Goal: Task Accomplishment & Management: Use online tool/utility

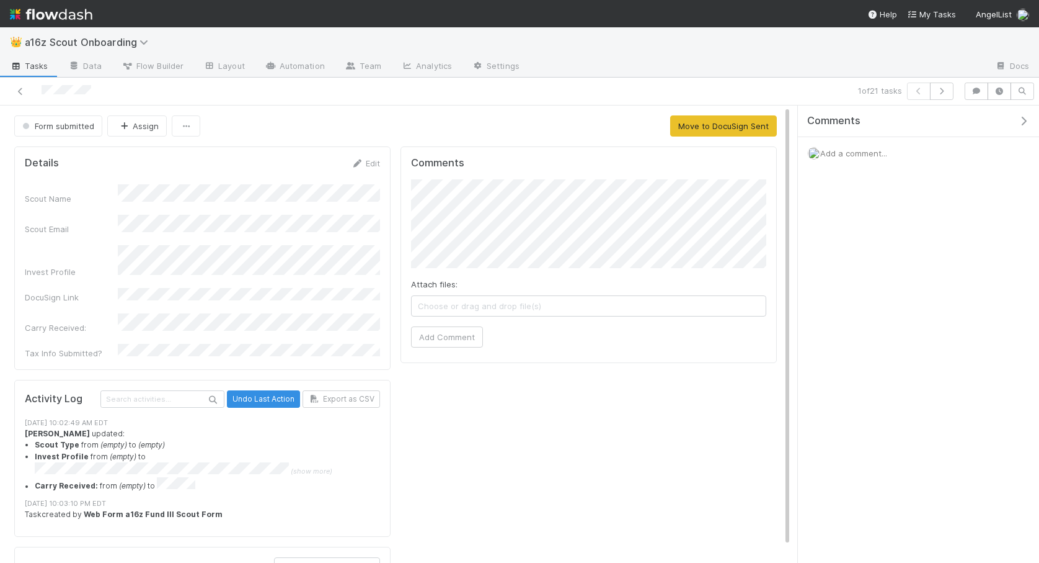
click at [56, 12] on img at bounding box center [51, 14] width 82 height 21
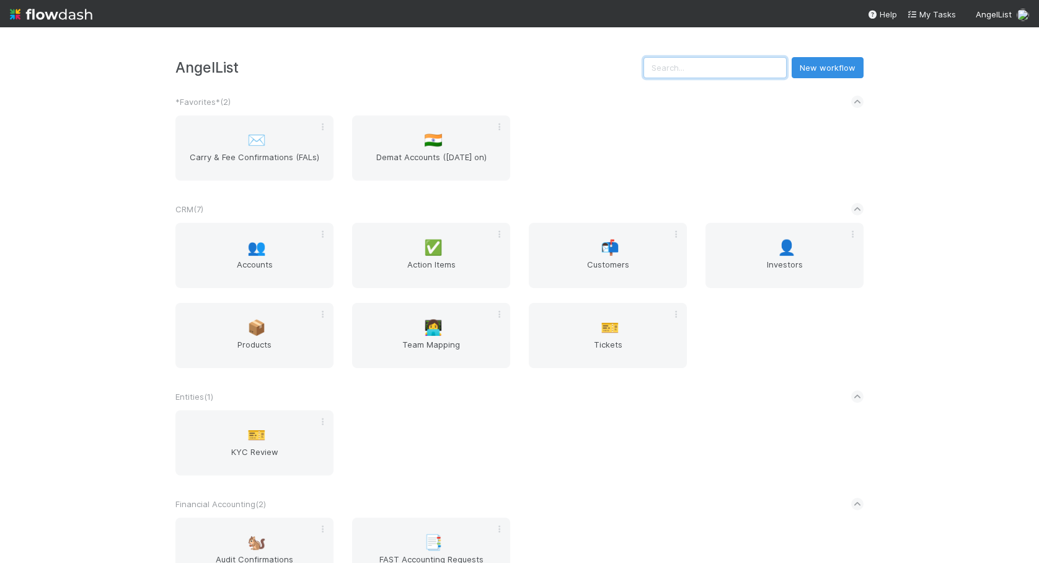
click at [732, 73] on input "text" at bounding box center [715, 67] width 143 height 21
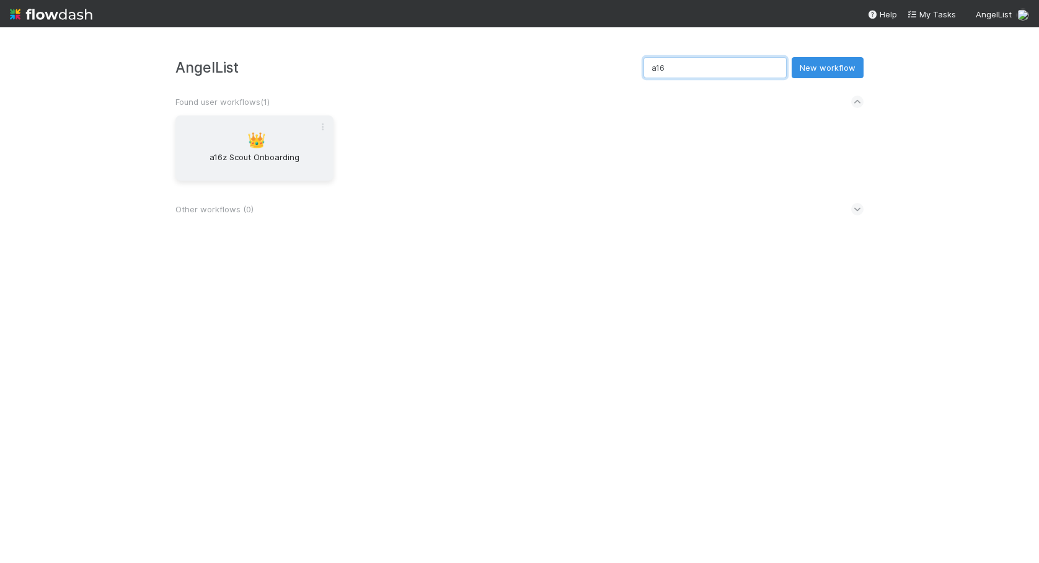
type input "a16"
click at [244, 134] on div "👑 a16z Scout Onboarding" at bounding box center [255, 147] width 158 height 65
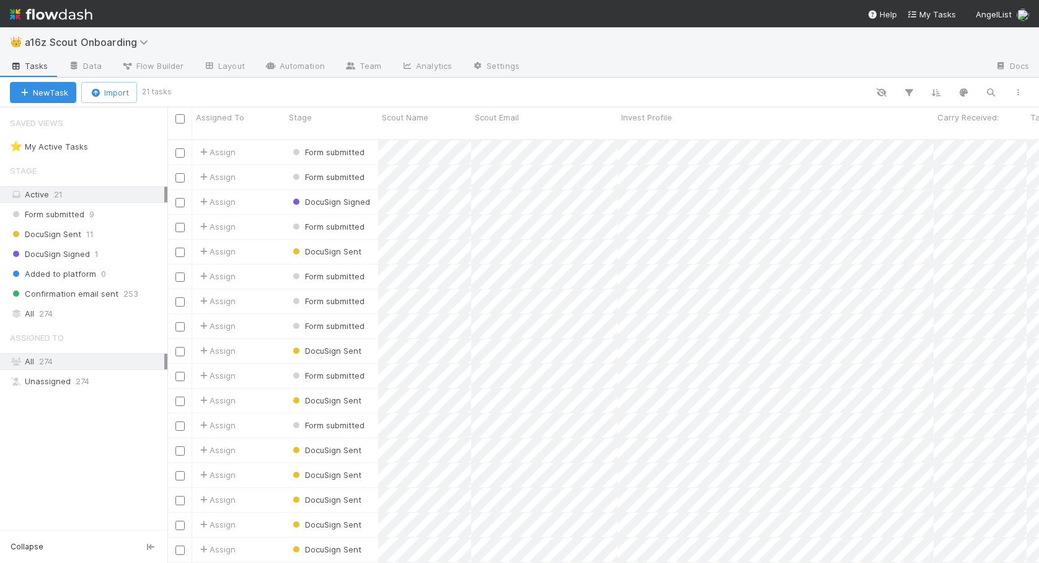
scroll to position [433, 872]
click at [264, 170] on div "Assign" at bounding box center [238, 177] width 93 height 24
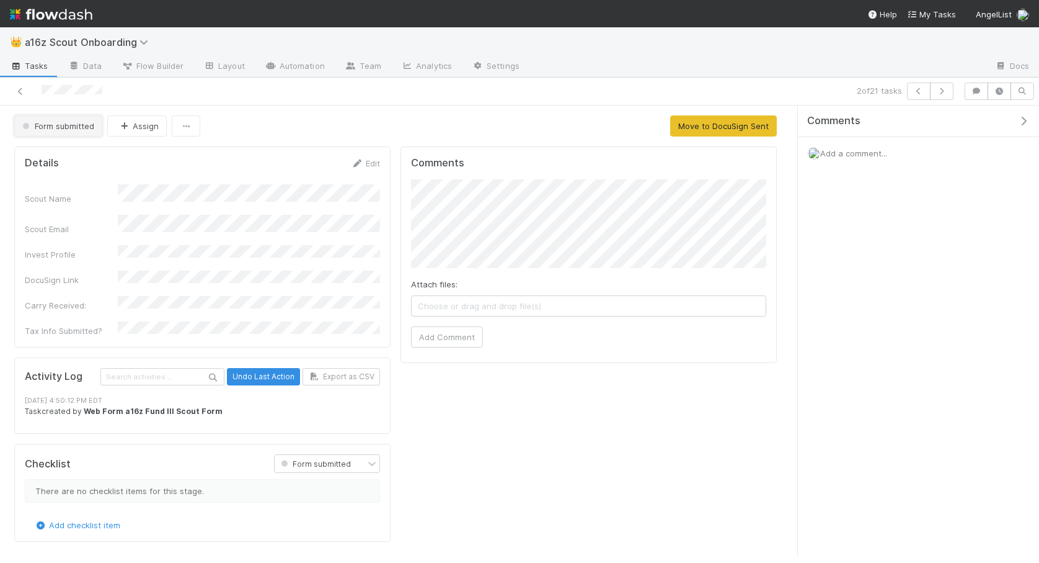
click at [54, 122] on span "Form submitted" at bounding box center [57, 126] width 74 height 10
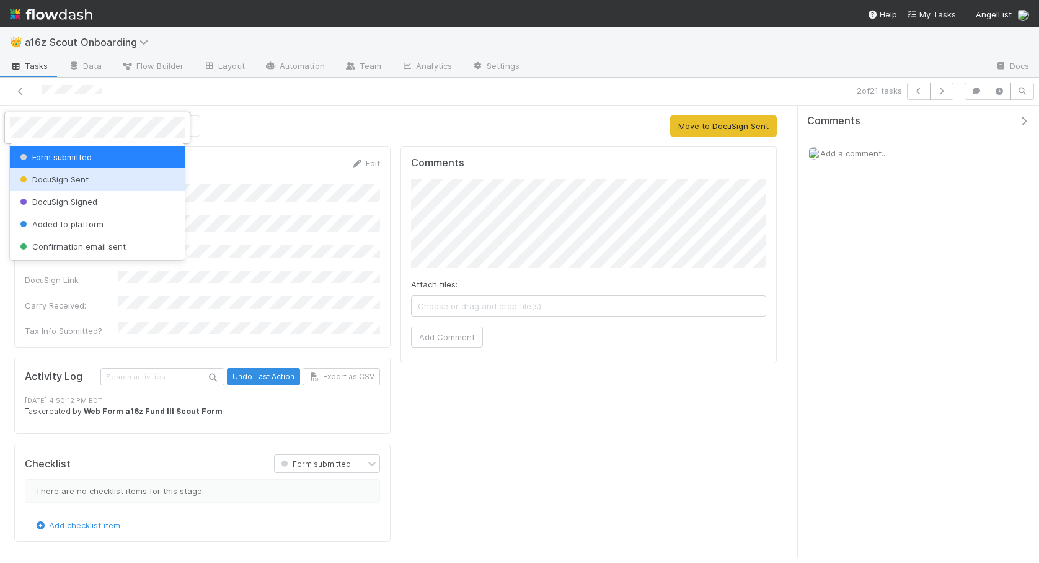
click at [83, 179] on span "DocuSign Sent" at bounding box center [52, 179] width 71 height 10
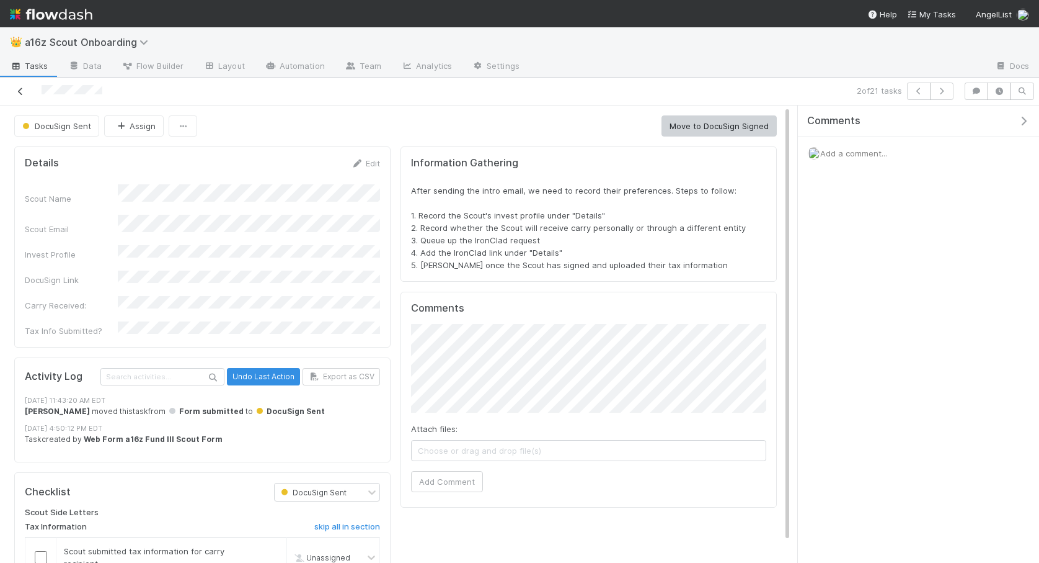
click at [17, 91] on icon at bounding box center [20, 91] width 12 height 8
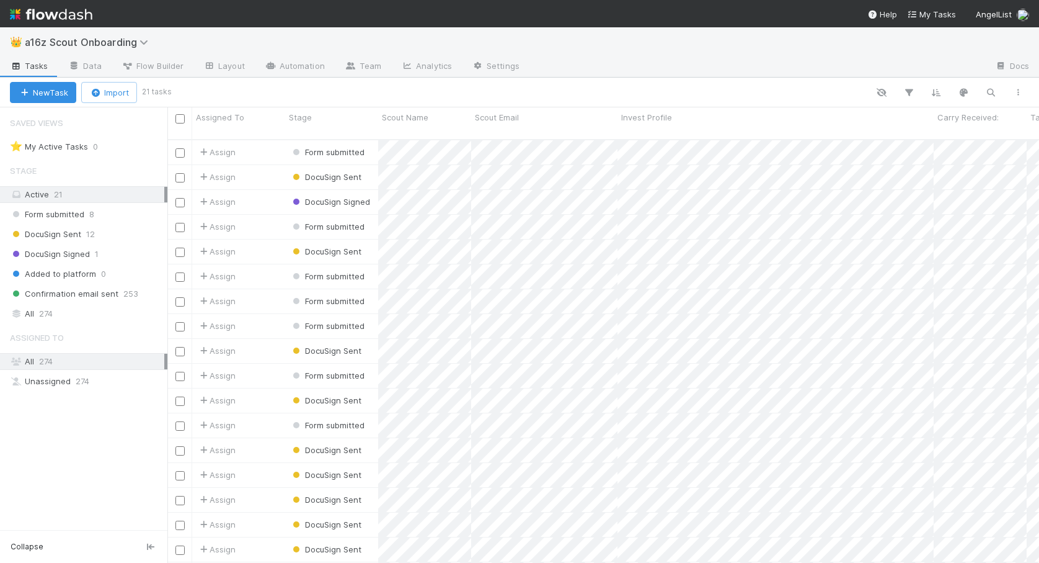
scroll to position [433, 872]
click at [261, 140] on div "Assign" at bounding box center [238, 152] width 93 height 24
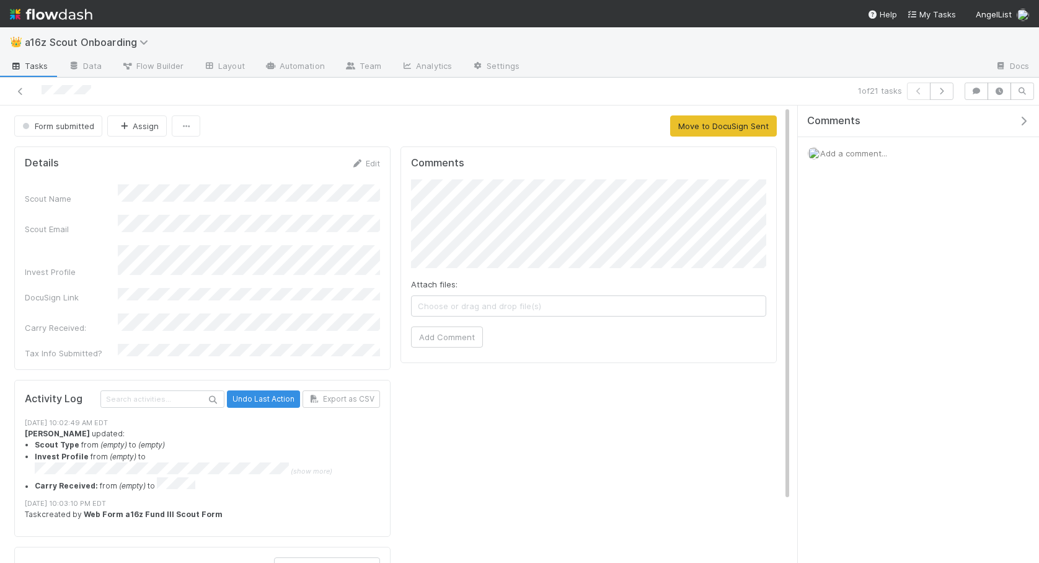
click at [79, 137] on div "Form submitted Assign Move to DocuSign Sent Details Edit Scout Name Scout Email…" at bounding box center [395, 387] width 791 height 544
click at [72, 125] on span "Form submitted" at bounding box center [57, 126] width 74 height 10
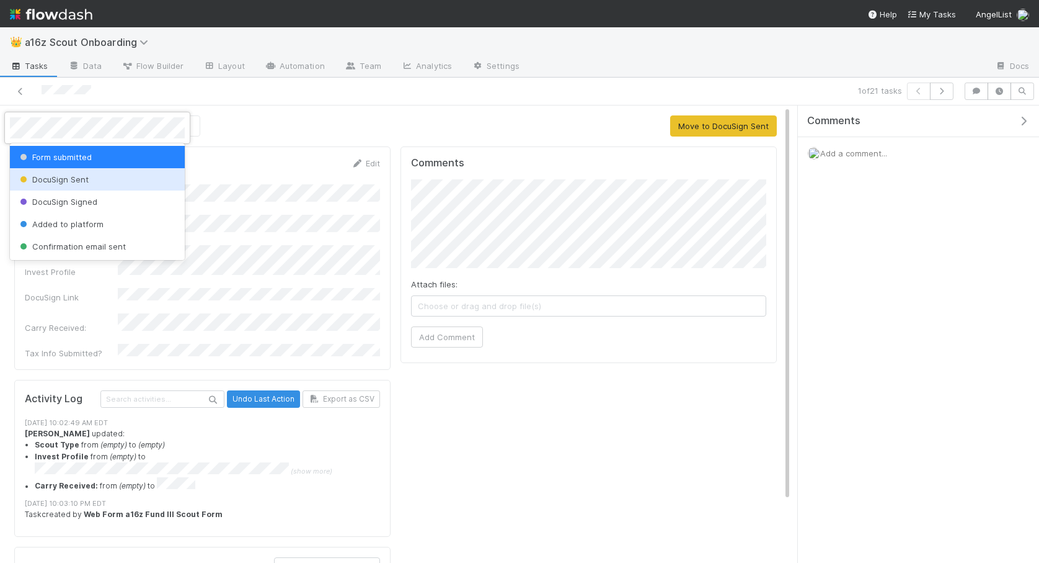
click at [80, 186] on div "DocuSign Sent" at bounding box center [97, 179] width 175 height 22
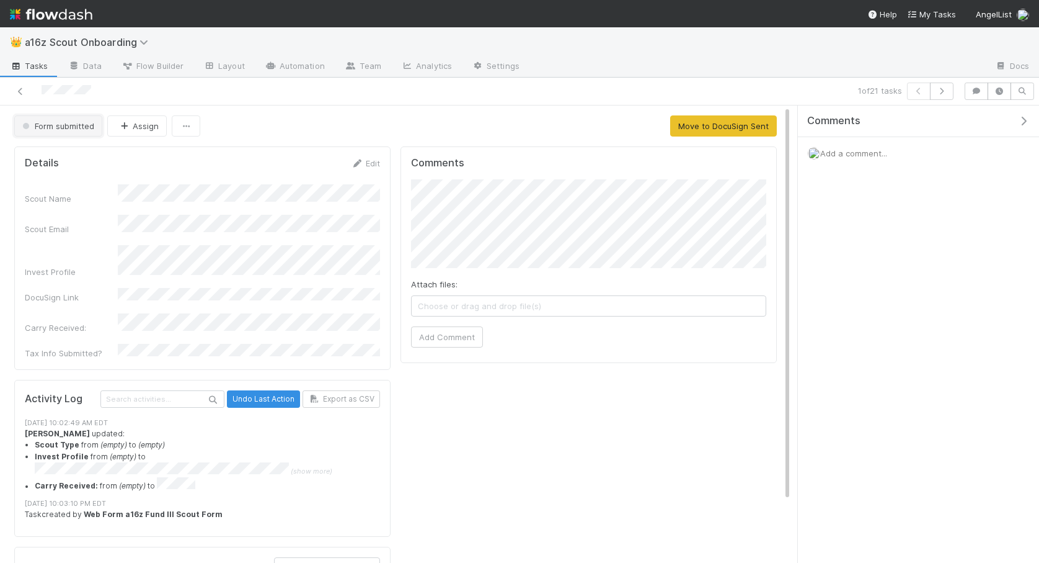
click at [85, 130] on span "Form submitted" at bounding box center [57, 126] width 74 height 10
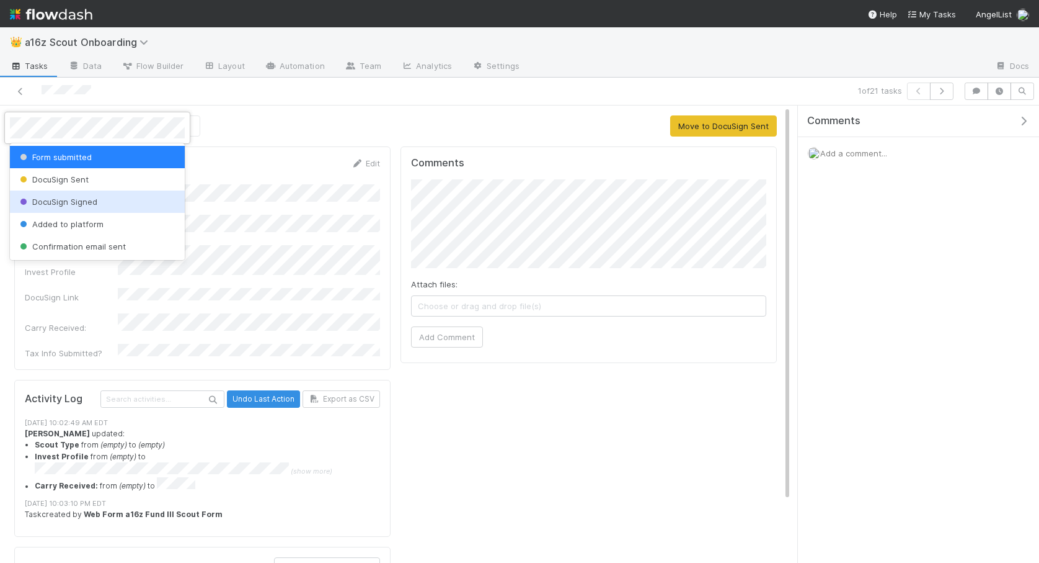
click at [729, 133] on div at bounding box center [519, 281] width 1039 height 563
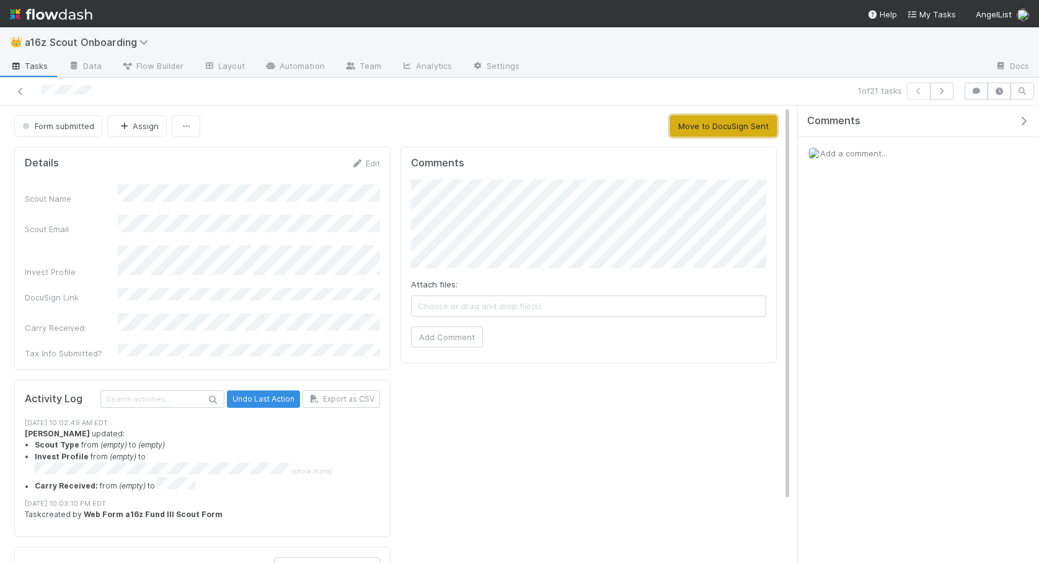
click at [713, 127] on button "Move to DocuSign Sent" at bounding box center [723, 125] width 107 height 21
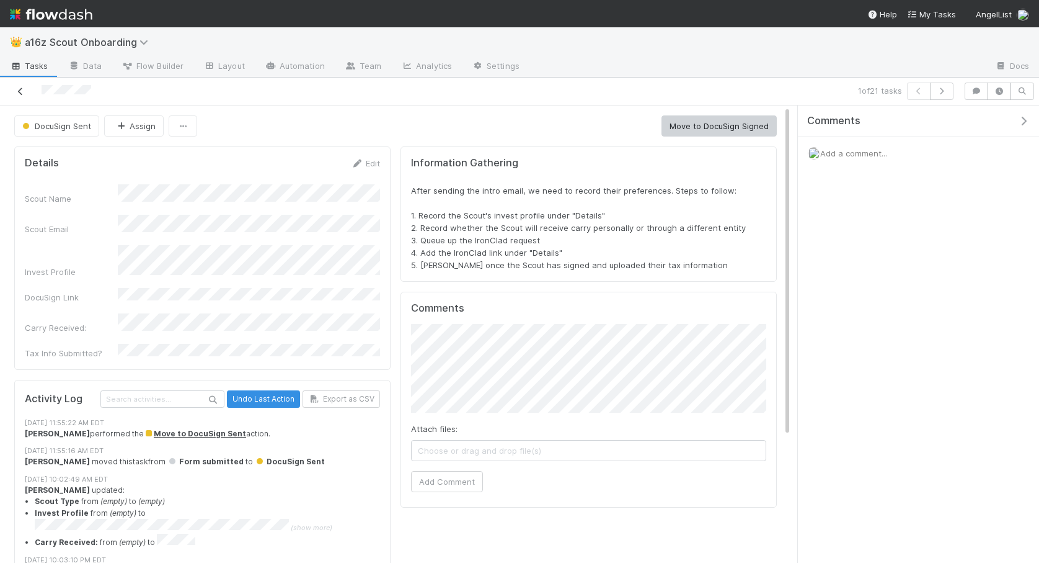
click at [15, 87] on icon at bounding box center [20, 91] width 12 height 8
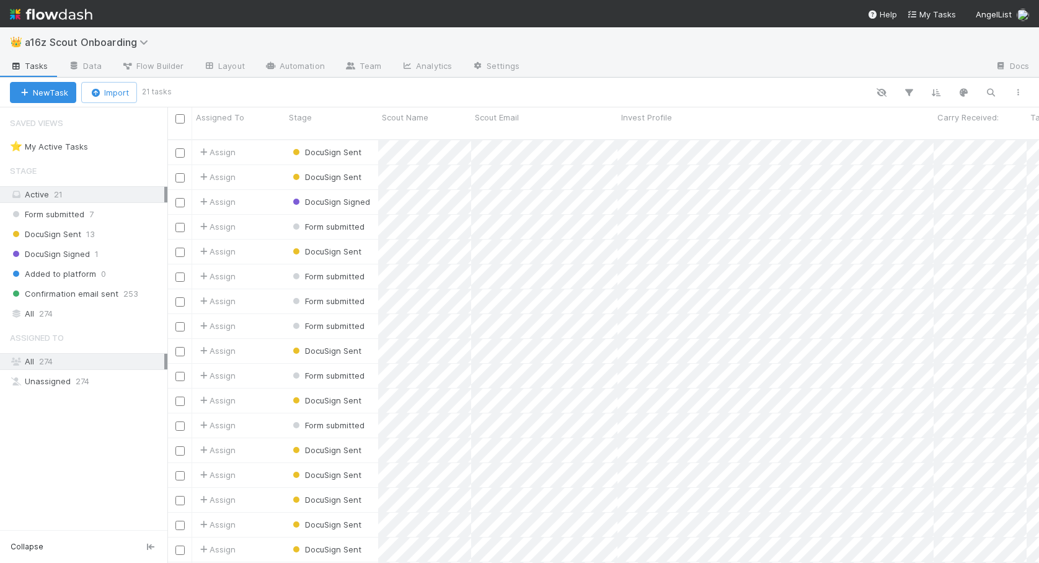
scroll to position [433, 872]
click at [260, 195] on div "Assign" at bounding box center [238, 202] width 93 height 24
